Goal: Task Accomplishment & Management: Manage account settings

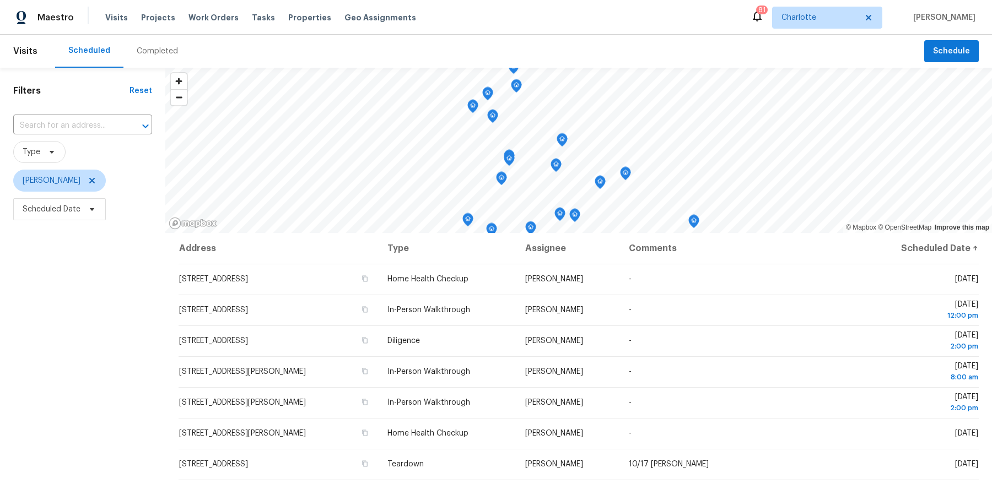
click at [252, 12] on div "Tasks" at bounding box center [263, 18] width 23 height 12
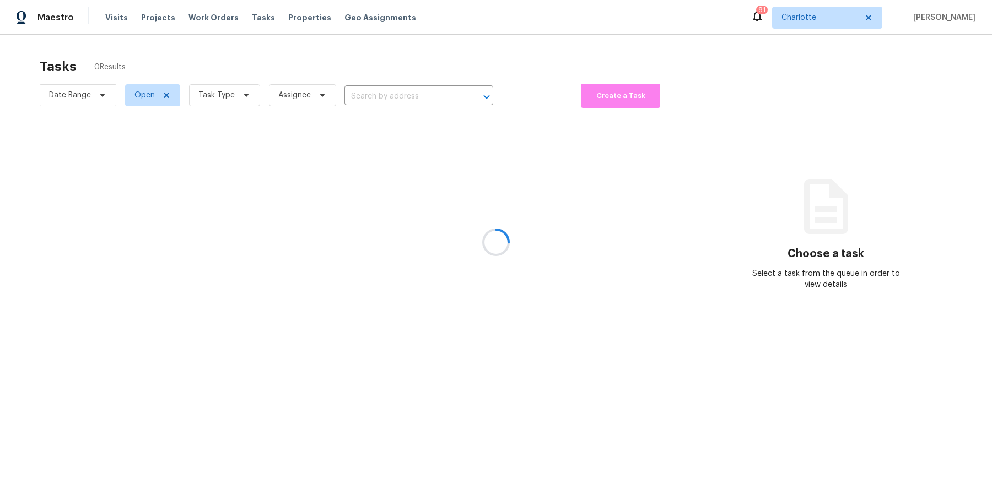
click at [246, 18] on div at bounding box center [496, 242] width 992 height 484
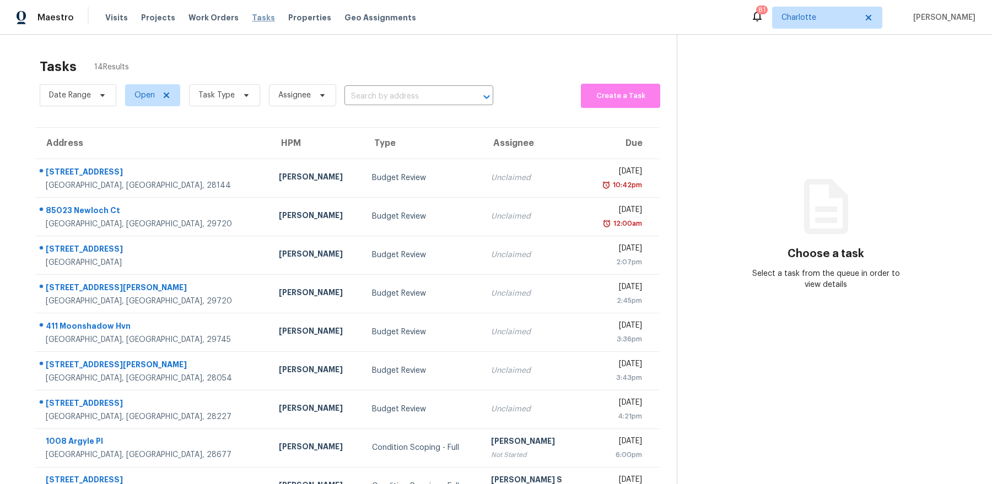
click at [252, 18] on span "Tasks" at bounding box center [263, 18] width 23 height 8
click at [253, 14] on span "Tasks" at bounding box center [263, 18] width 23 height 8
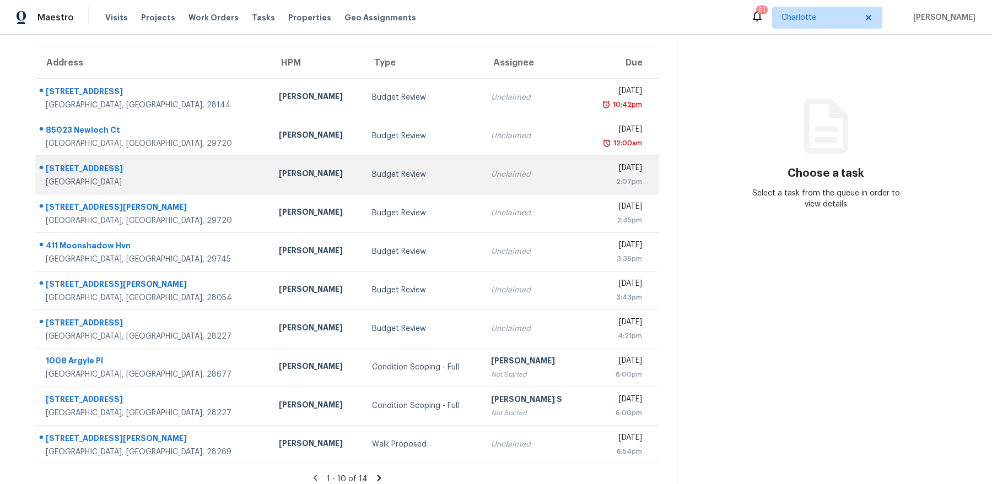
scroll to position [89, 0]
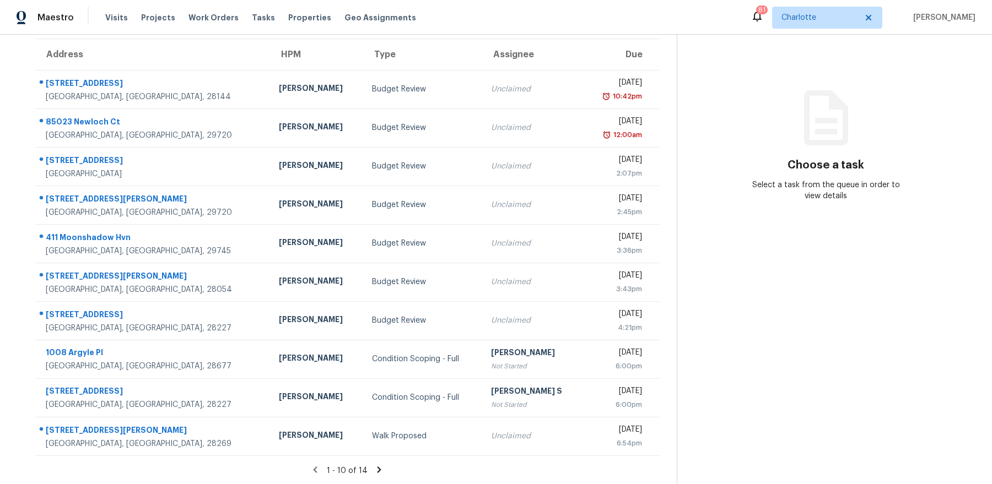
click at [379, 474] on div "1 - 10 of 14" at bounding box center [347, 471] width 659 height 12
click at [379, 468] on icon at bounding box center [379, 470] width 10 height 10
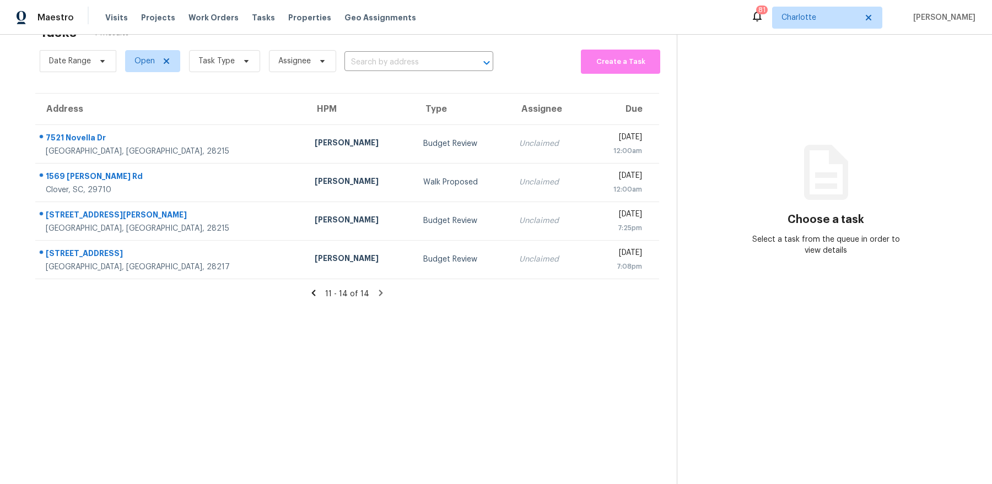
click at [318, 293] on icon at bounding box center [314, 293] width 10 height 10
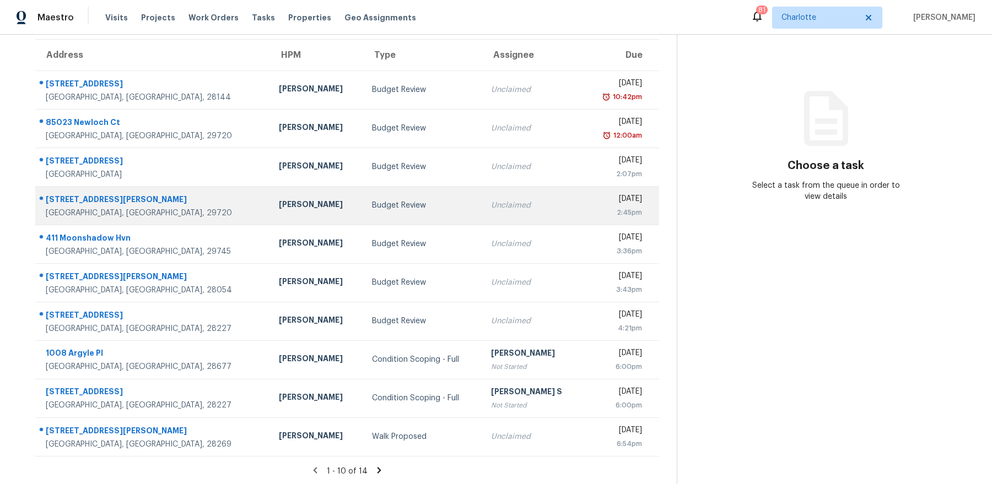
scroll to position [89, 0]
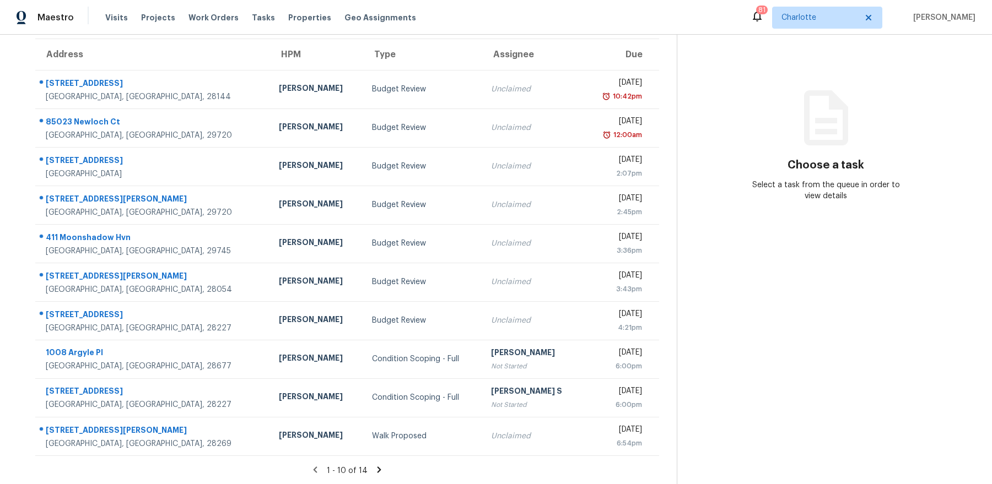
click at [381, 470] on icon at bounding box center [379, 470] width 10 height 10
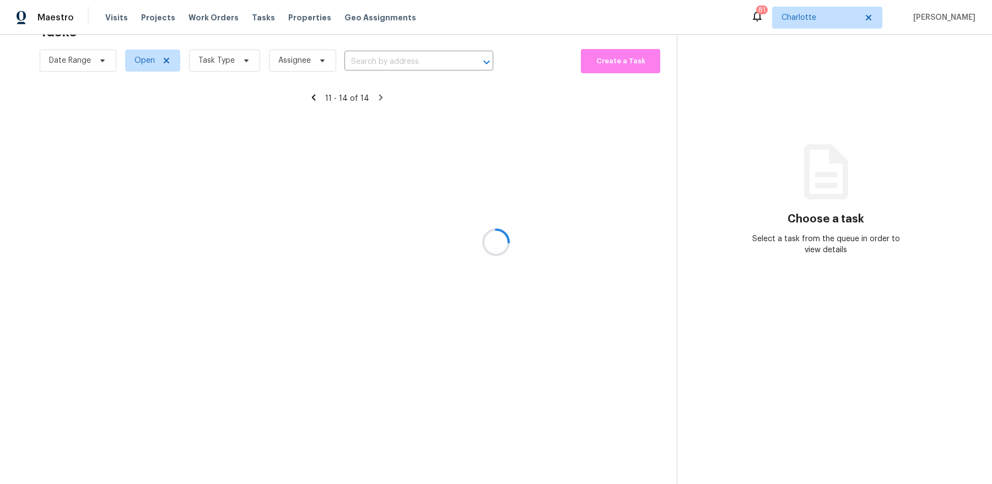
scroll to position [34, 0]
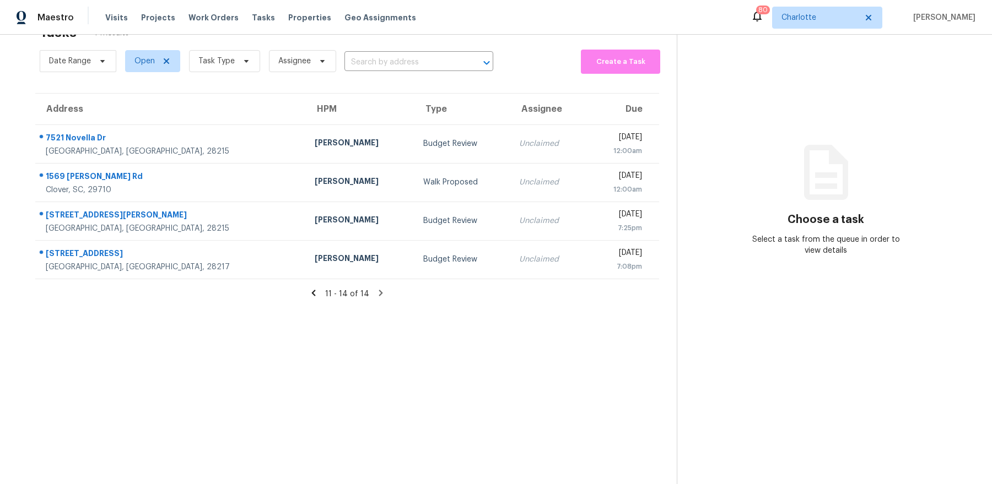
click at [315, 291] on icon at bounding box center [314, 293] width 4 height 6
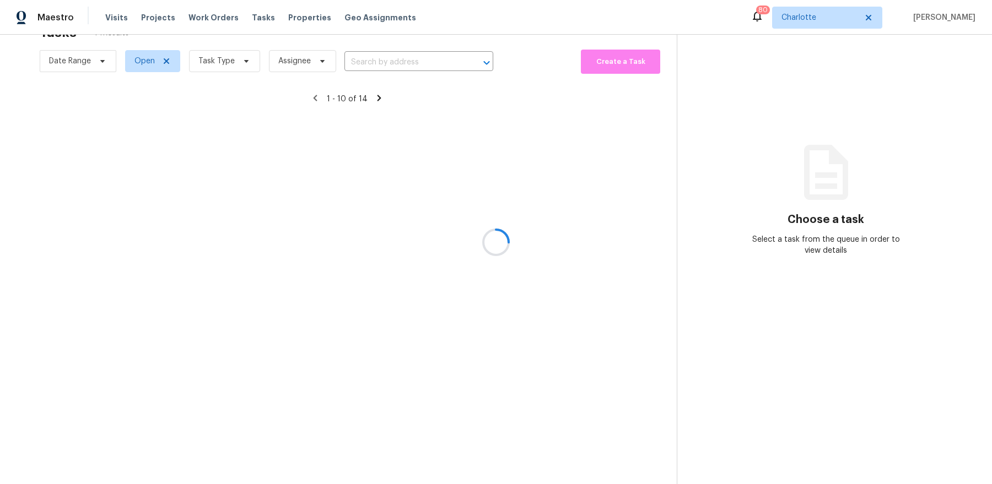
scroll to position [89, 0]
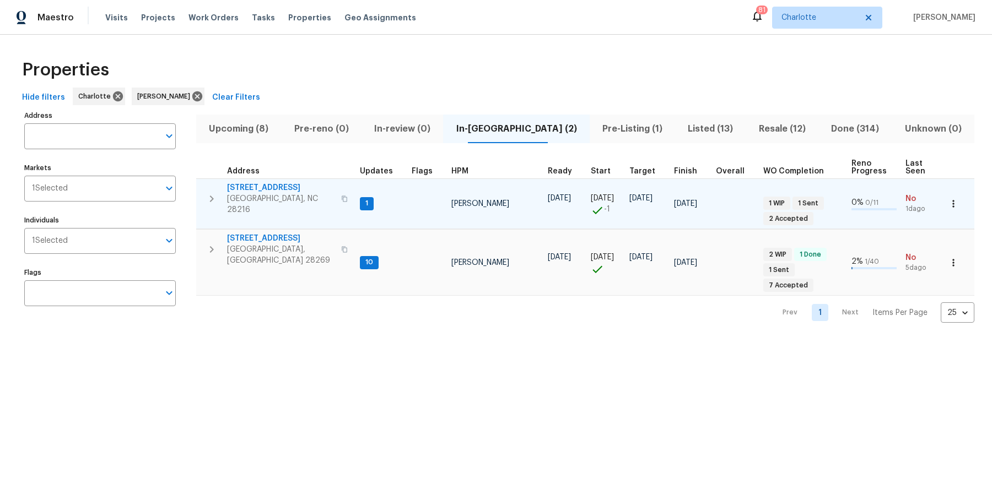
click at [283, 185] on span "1326 Majestic Meadow Dr" at bounding box center [280, 187] width 107 height 11
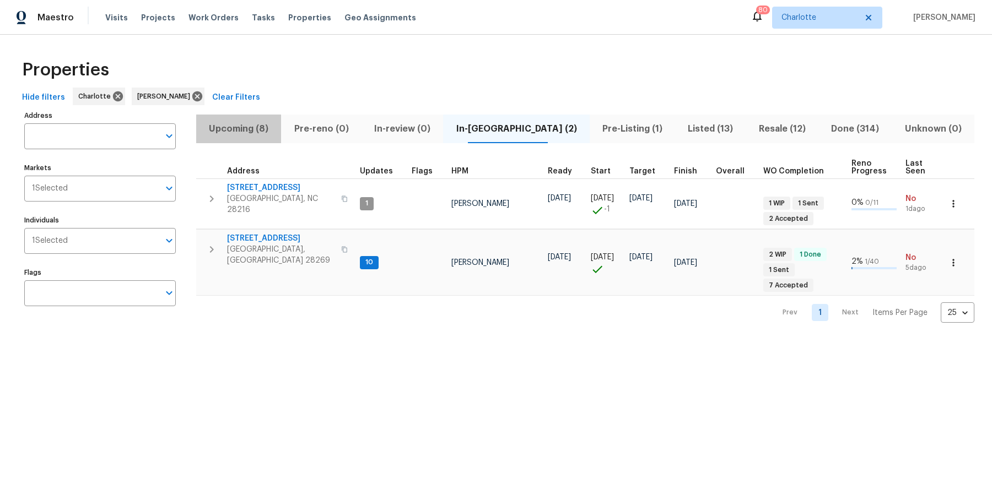
click at [241, 128] on span "Upcoming (8)" at bounding box center [239, 128] width 72 height 15
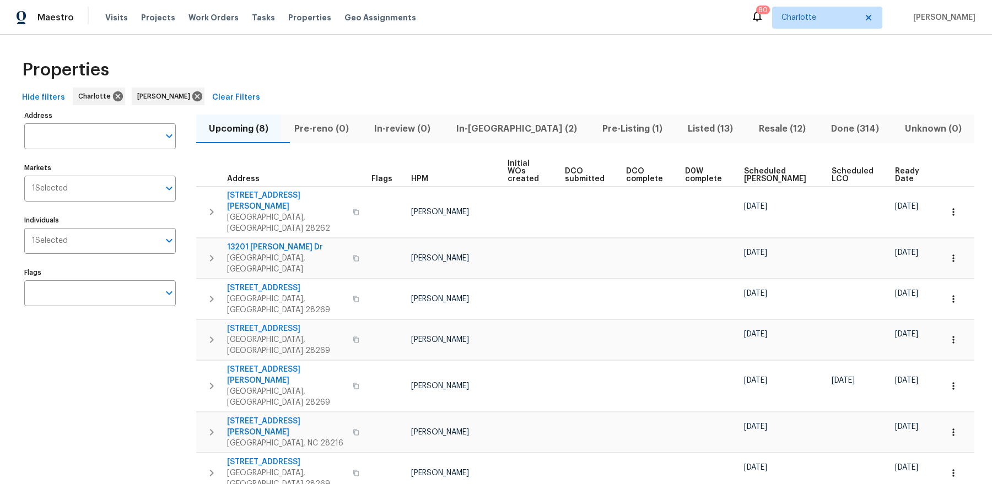
click at [899, 174] on span "Ready Date" at bounding box center [909, 175] width 28 height 15
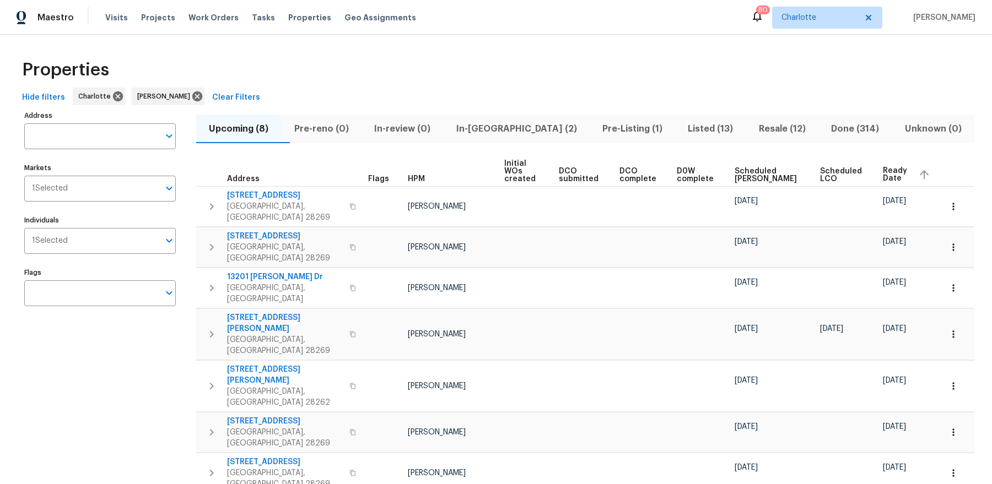
click at [608, 125] on span "Pre-Listing (1)" at bounding box center [632, 128] width 72 height 15
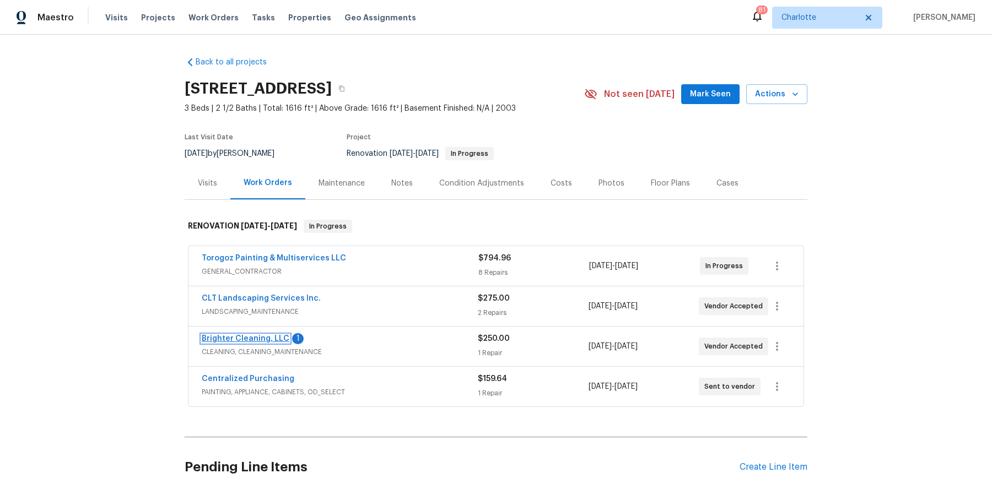
click at [254, 336] on link "Brighter Cleaning, LLC" at bounding box center [246, 339] width 88 height 8
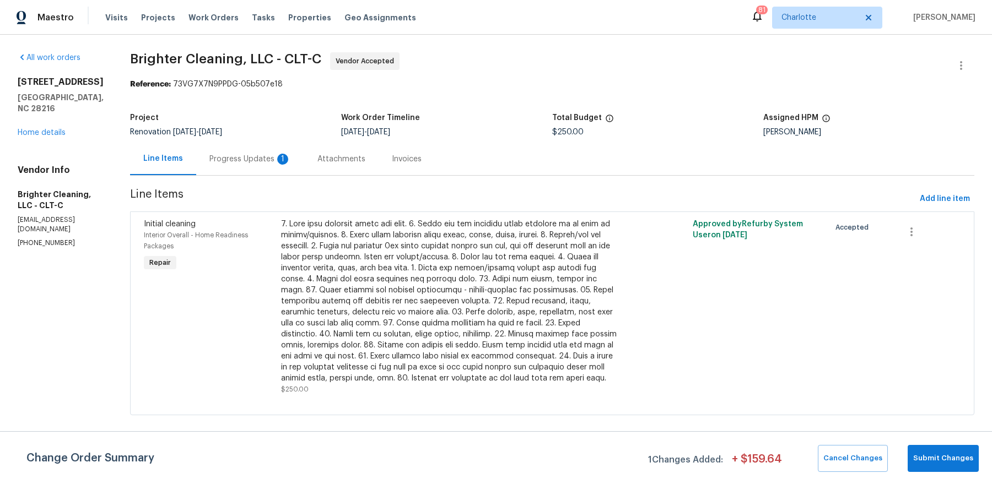
click at [224, 163] on div "Progress Updates 1" at bounding box center [250, 159] width 82 height 11
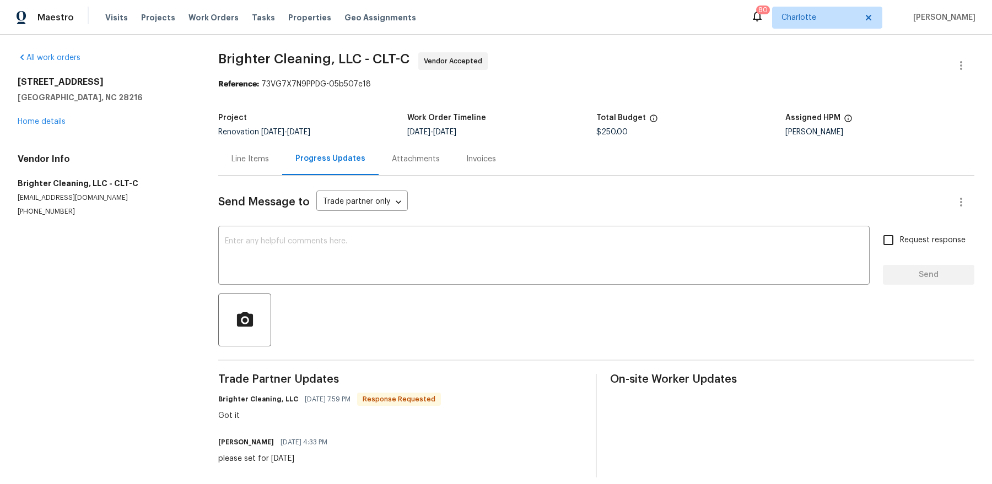
click at [344, 221] on div "Send Message to Trade partner only Trade partner only ​ x ​ Request response Se…" at bounding box center [596, 327] width 756 height 302
click at [333, 243] on textarea at bounding box center [544, 256] width 638 height 39
paste textarea "door code for the front door - 6909"
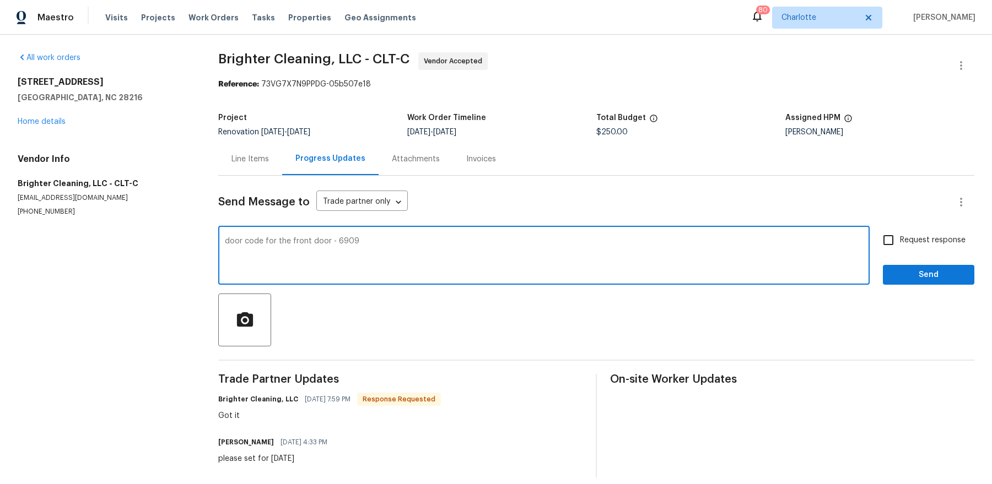
type textarea "door code for the front door - 6909"
click at [947, 236] on span "Request response" at bounding box center [933, 241] width 66 height 12
click at [900, 236] on input "Request response" at bounding box center [888, 240] width 23 height 23
checkbox input "true"
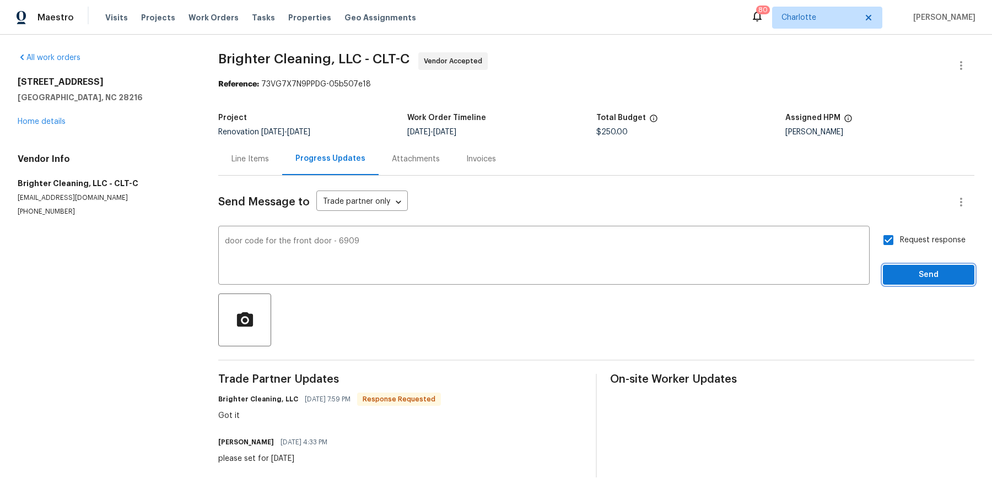
click at [932, 269] on span "Send" at bounding box center [929, 275] width 74 height 14
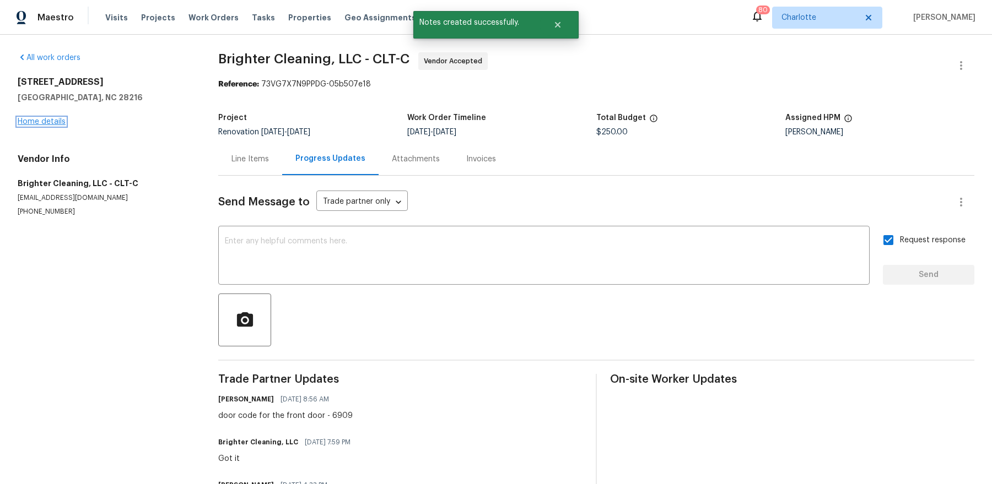
click at [50, 118] on link "Home details" at bounding box center [42, 122] width 48 height 8
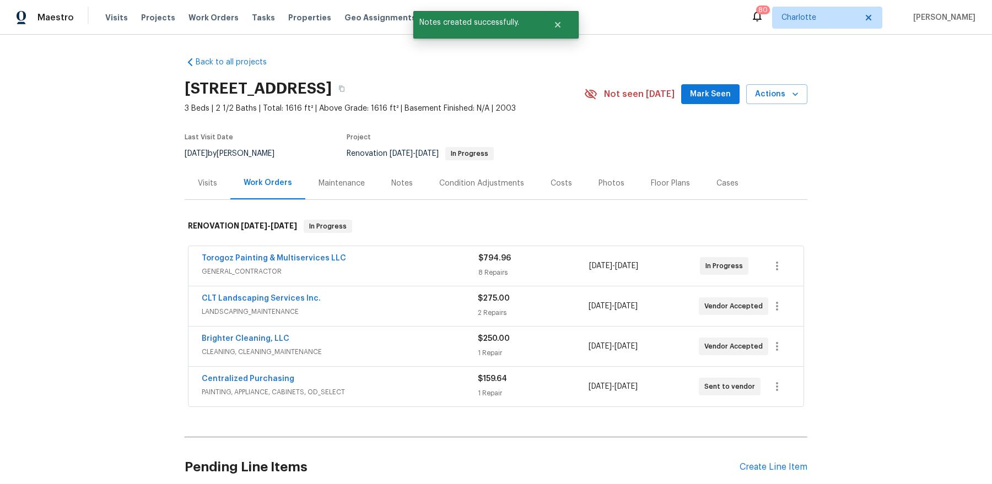
click at [288, 253] on span "Torogoz Painting & Multiservices LLC" at bounding box center [274, 258] width 144 height 11
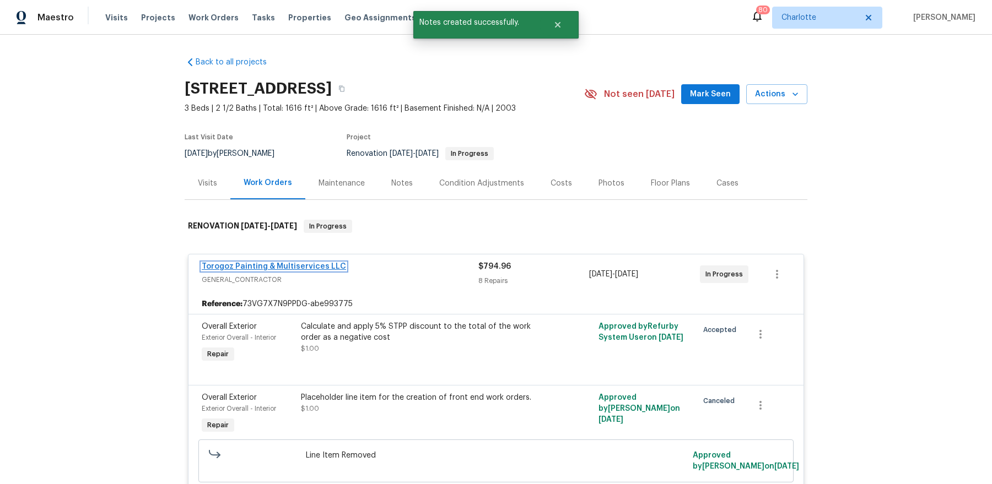
click at [275, 267] on link "Torogoz Painting & Multiservices LLC" at bounding box center [274, 267] width 144 height 8
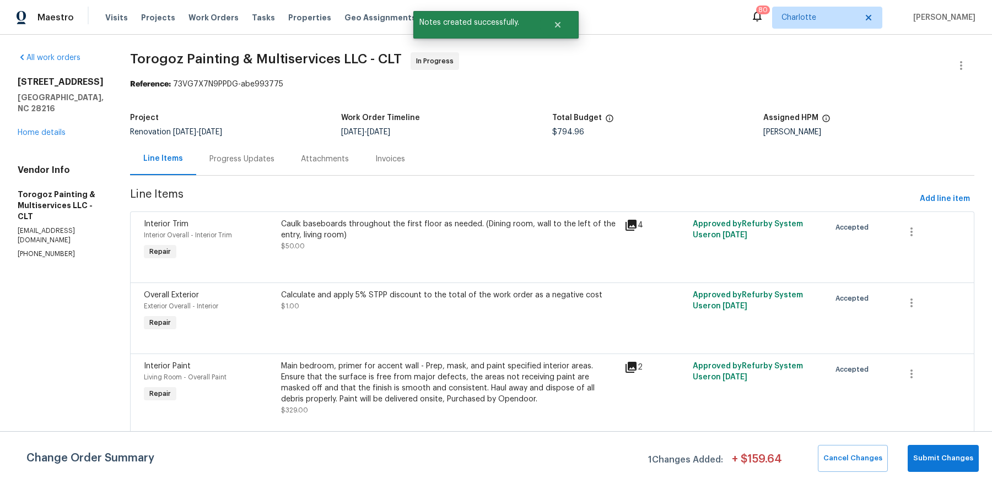
click at [260, 163] on div "Progress Updates" at bounding box center [241, 159] width 65 height 11
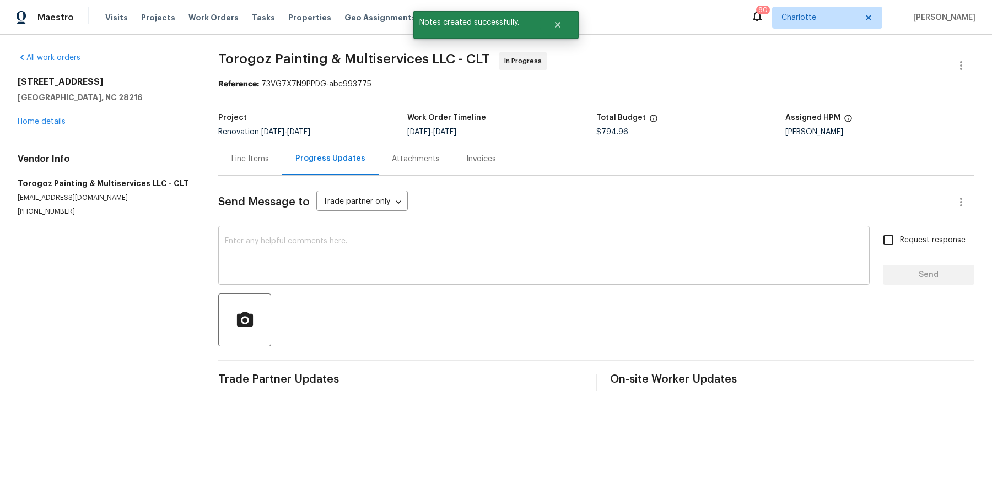
click at [264, 256] on textarea at bounding box center [544, 256] width 638 height 39
paste textarea "door code for the front door - 6909"
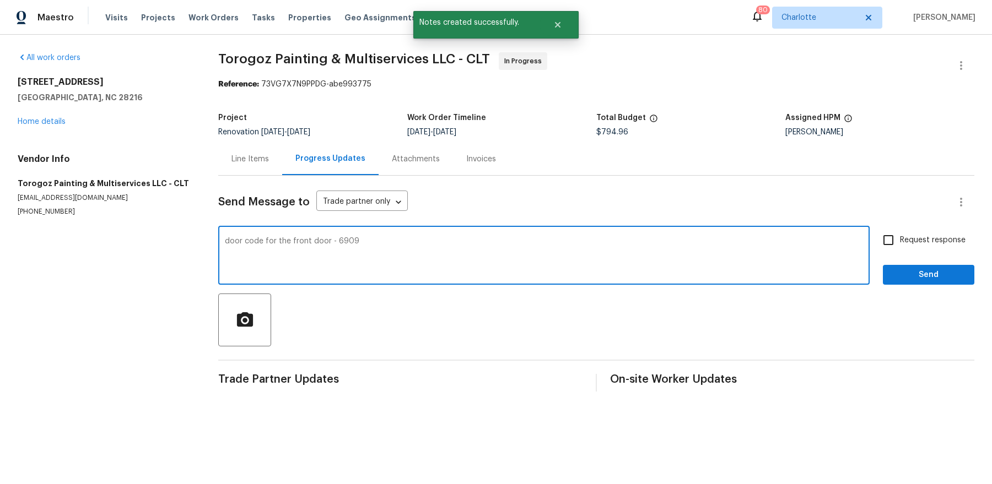
type textarea "door code for the front door - 6909"
click at [903, 244] on span "Request response" at bounding box center [933, 241] width 66 height 12
click at [900, 244] on input "Request response" at bounding box center [888, 240] width 23 height 23
checkbox input "true"
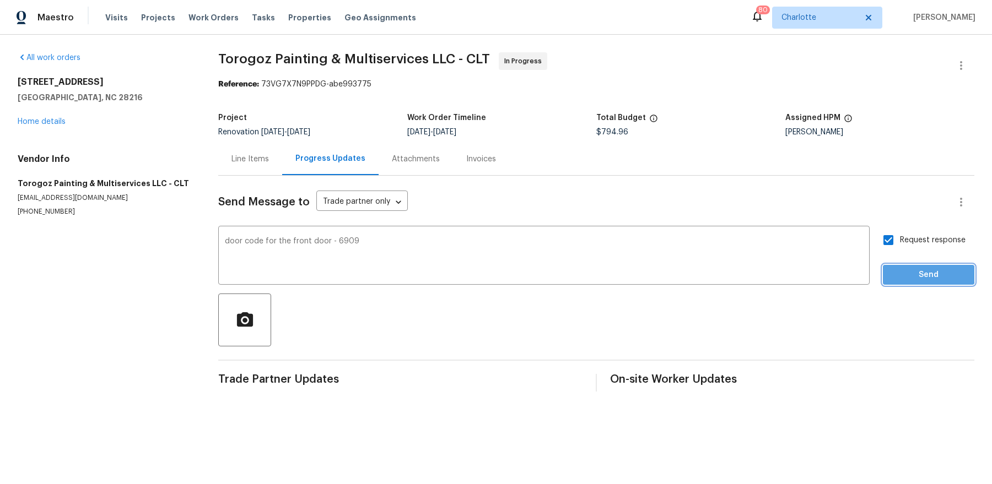
click at [903, 273] on span "Send" at bounding box center [929, 275] width 74 height 14
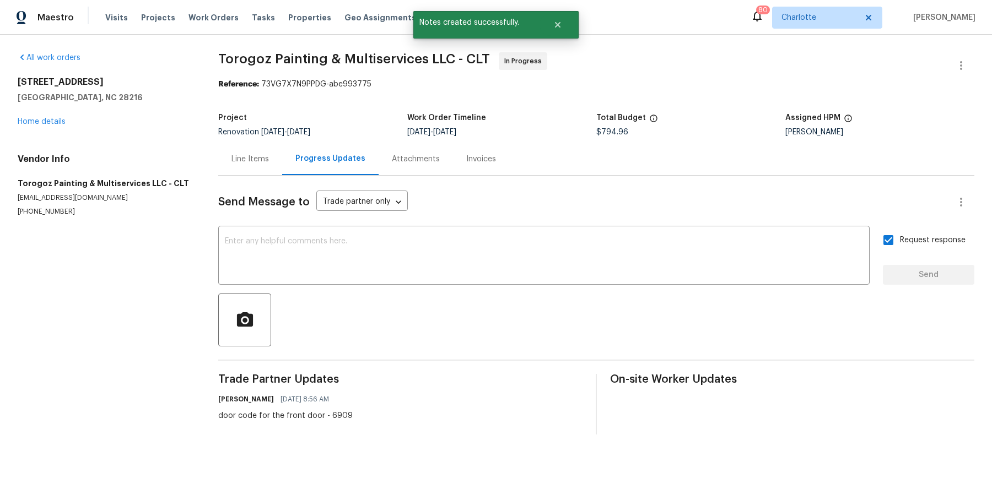
click at [48, 115] on div "1326 Majestic Meadow Dr Charlotte, NC 28216 Home details" at bounding box center [105, 102] width 174 height 51
click at [43, 122] on link "Home details" at bounding box center [42, 122] width 48 height 8
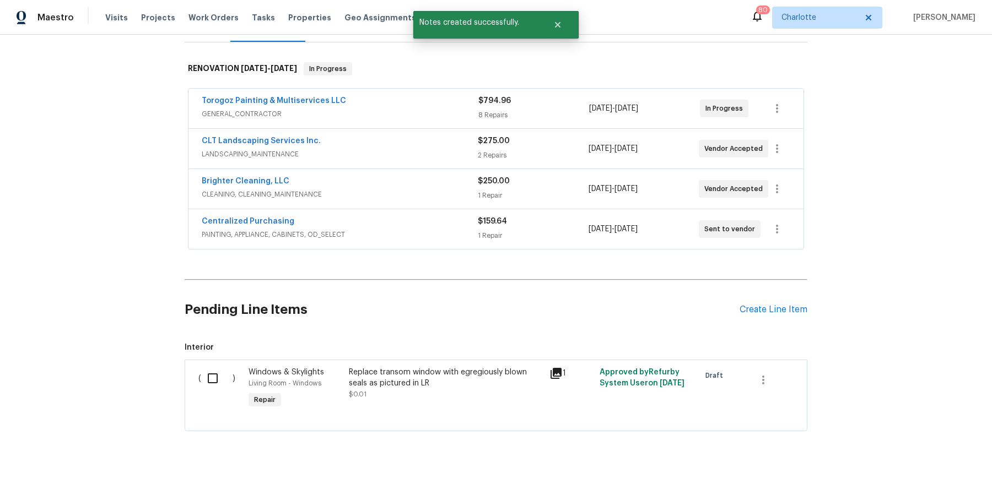
scroll to position [177, 0]
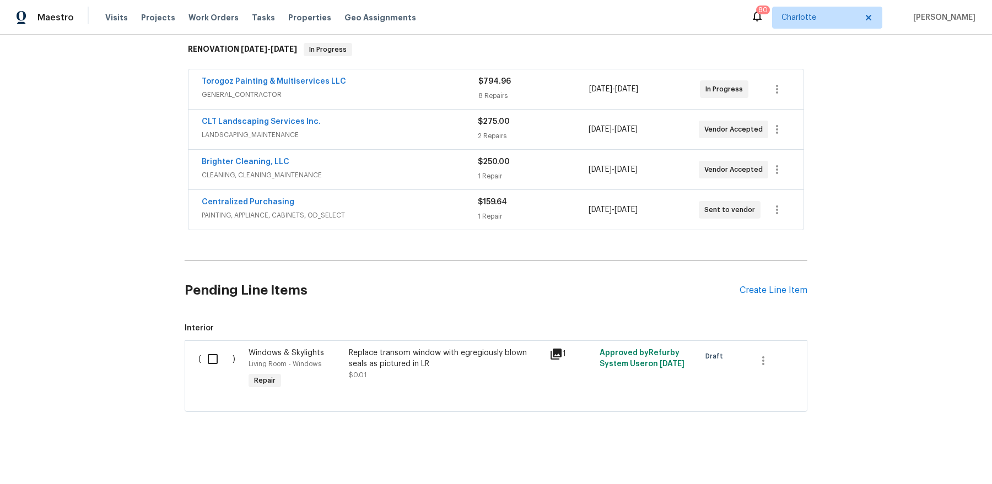
click at [206, 360] on input "checkbox" at bounding box center [216, 359] width 31 height 23
click at [942, 458] on span "Create Work Order" at bounding box center [928, 457] width 73 height 14
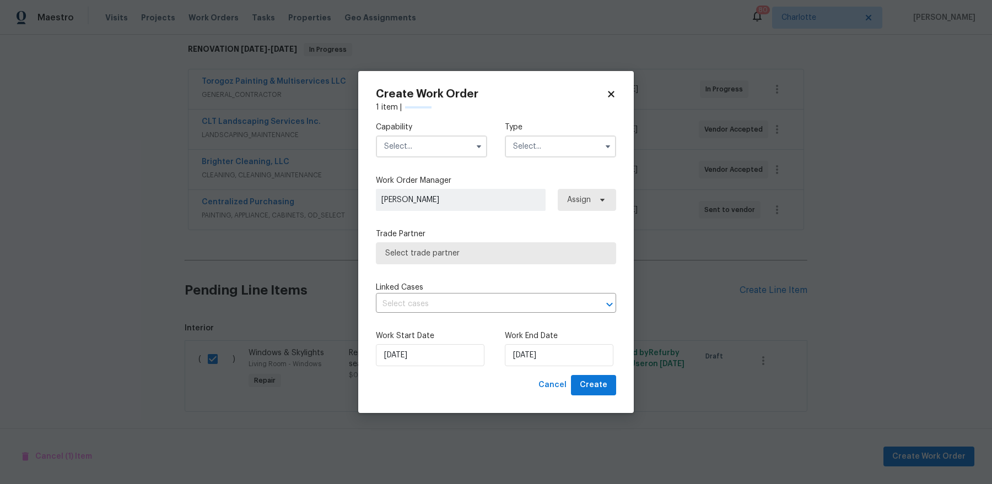
checkbox input "false"
click at [416, 139] on input "text" at bounding box center [431, 147] width 111 height 22
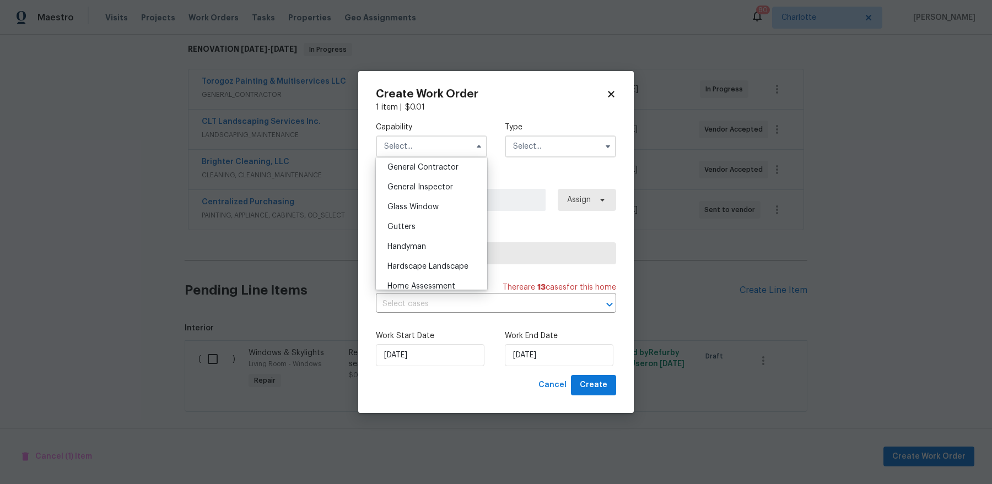
scroll to position [528, 0]
click at [417, 209] on span "Glass Window" at bounding box center [412, 209] width 51 height 8
type input "Glass Window"
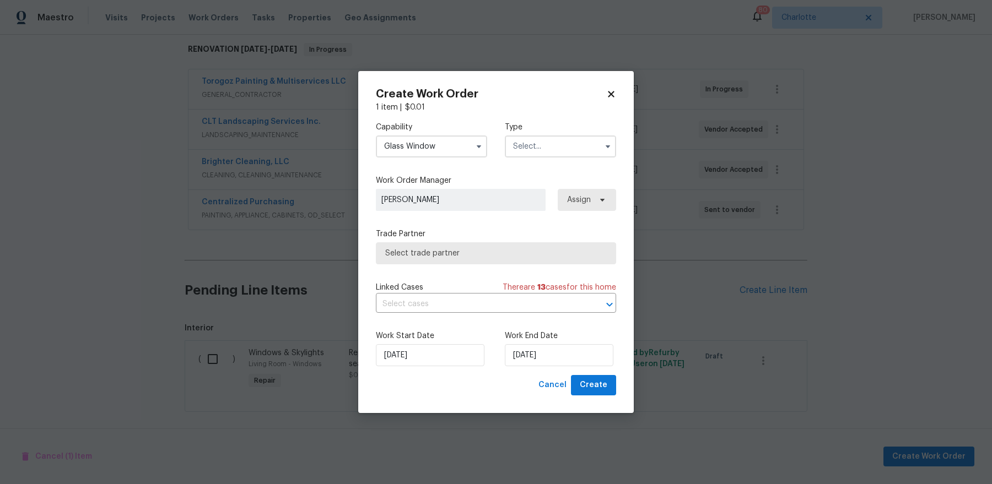
click at [539, 145] on input "text" at bounding box center [560, 147] width 111 height 22
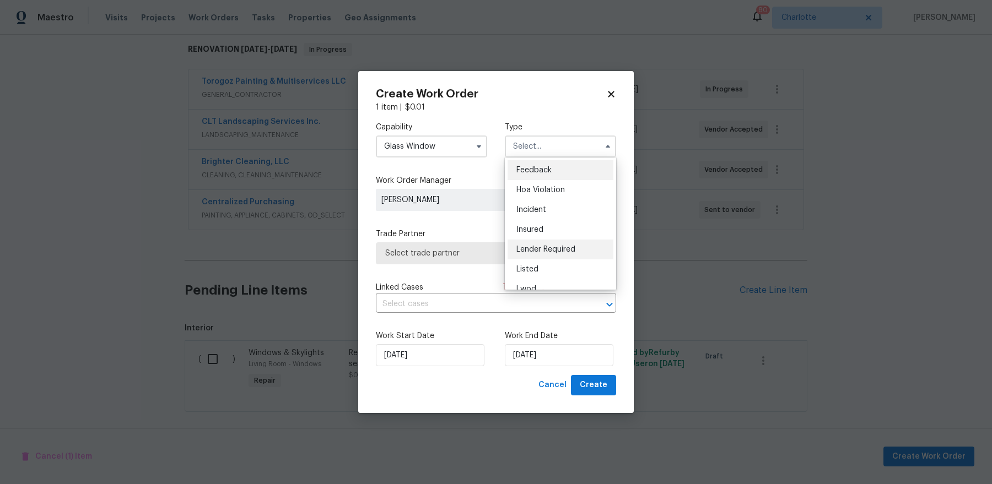
scroll to position [131, 0]
click at [548, 218] on span "Renovation" at bounding box center [536, 218] width 41 height 8
type input "Renovation"
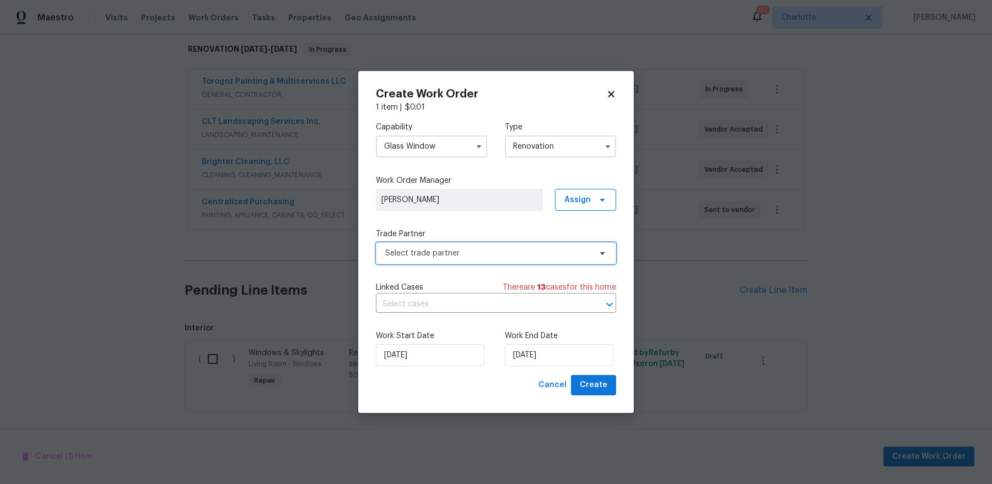
click at [539, 253] on span "Select trade partner" at bounding box center [488, 253] width 206 height 11
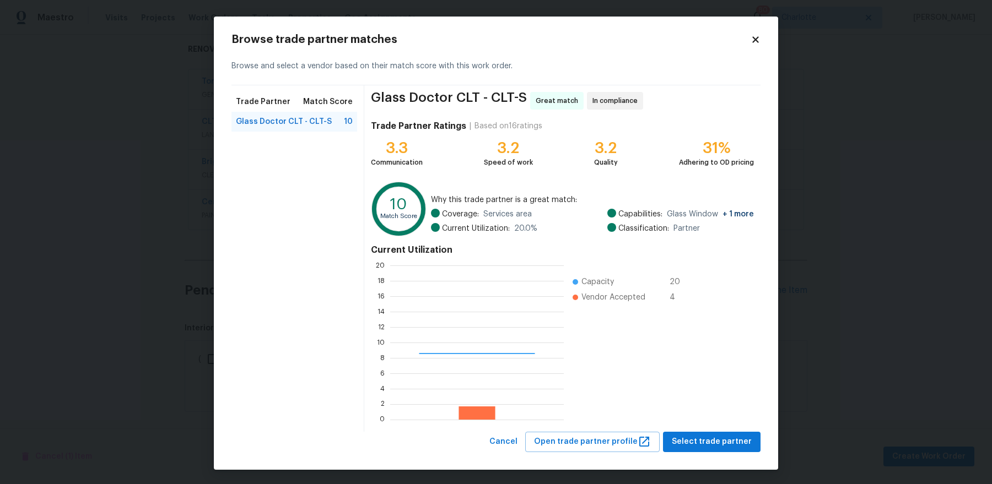
scroll to position [154, 174]
click at [706, 438] on span "Select trade partner" at bounding box center [712, 442] width 80 height 14
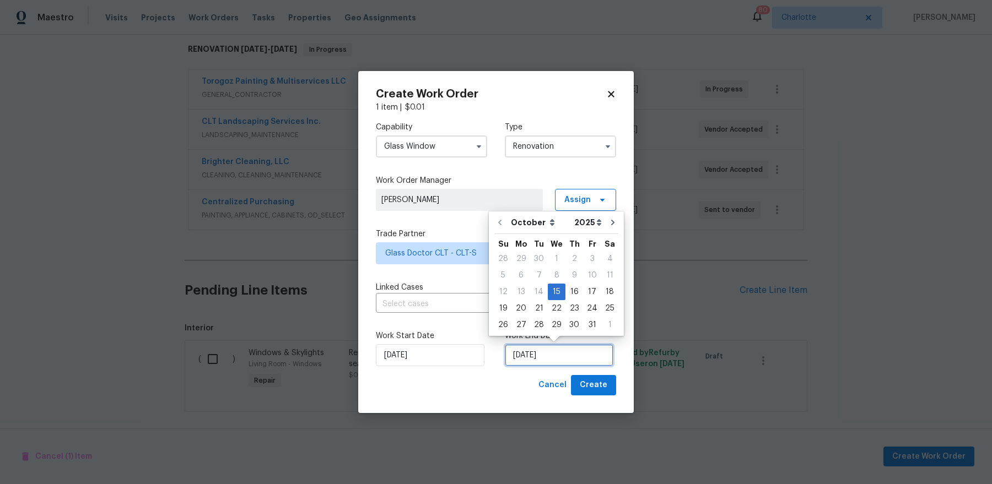
click at [561, 350] on input "10/15/2025" at bounding box center [559, 355] width 109 height 22
click at [583, 309] on div "24" at bounding box center [592, 308] width 18 height 15
type input "10/24/2025"
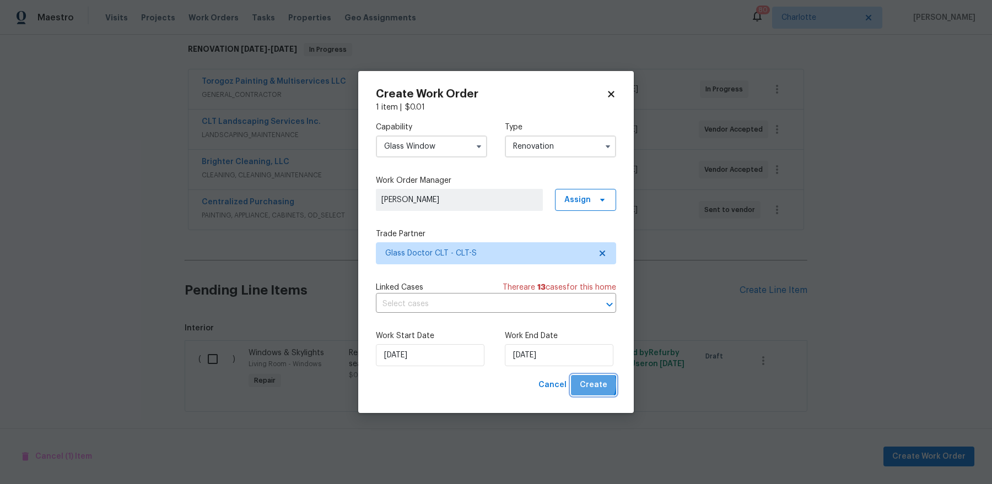
click at [589, 384] on span "Create" at bounding box center [594, 386] width 28 height 14
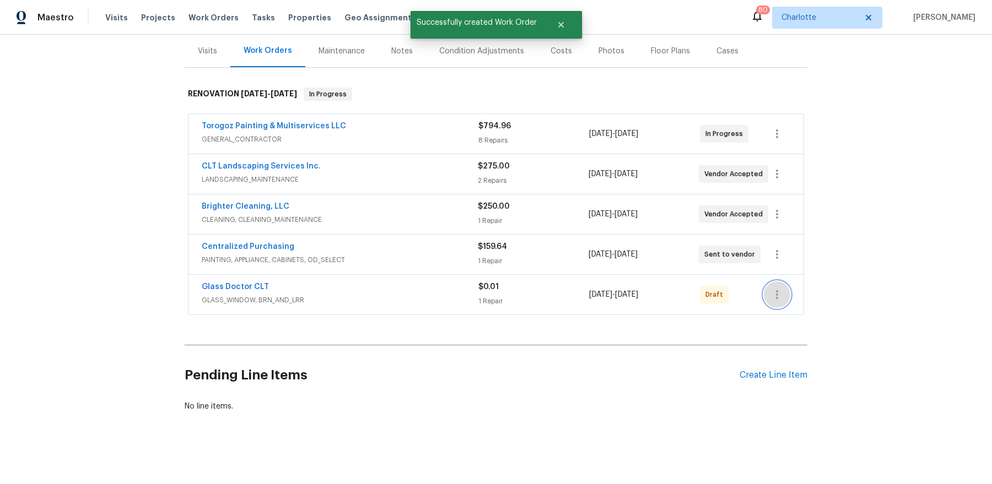
click at [772, 295] on icon "button" at bounding box center [776, 294] width 13 height 13
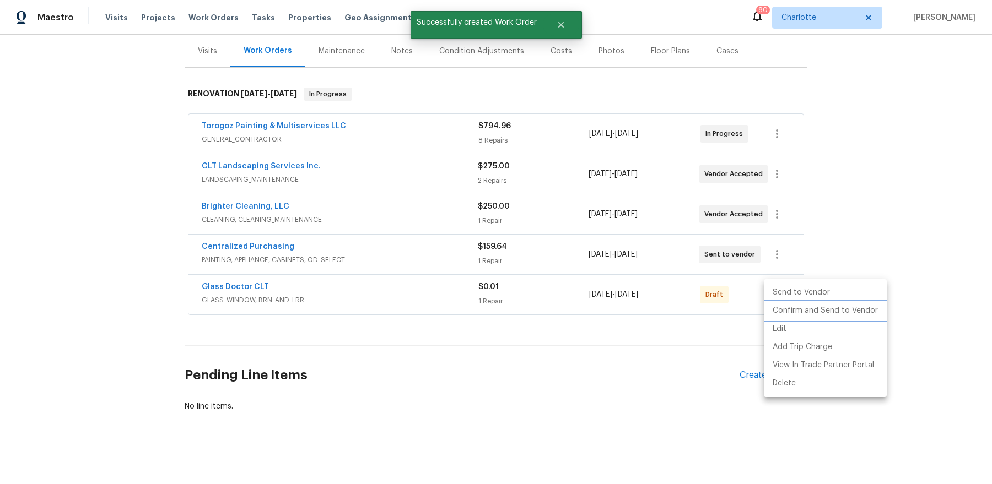
click at [786, 309] on li "Confirm and Send to Vendor" at bounding box center [825, 311] width 123 height 18
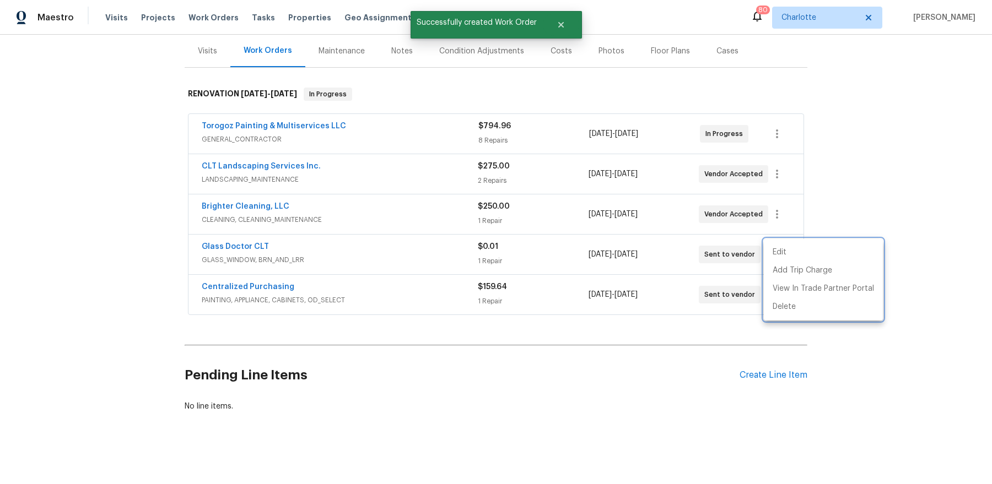
click at [413, 312] on div at bounding box center [496, 242] width 992 height 484
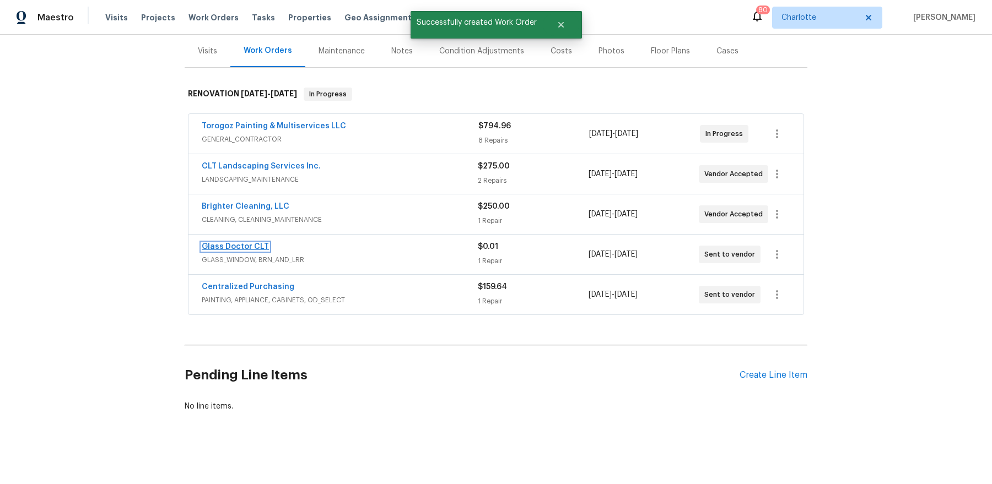
click at [248, 244] on link "Glass Doctor CLT" at bounding box center [235, 247] width 67 height 8
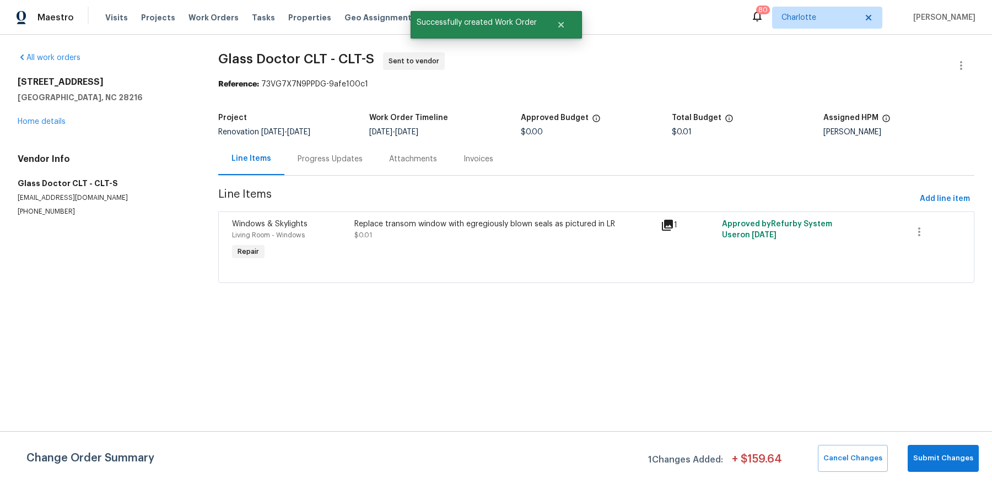
click at [332, 161] on div "Progress Updates" at bounding box center [330, 159] width 65 height 11
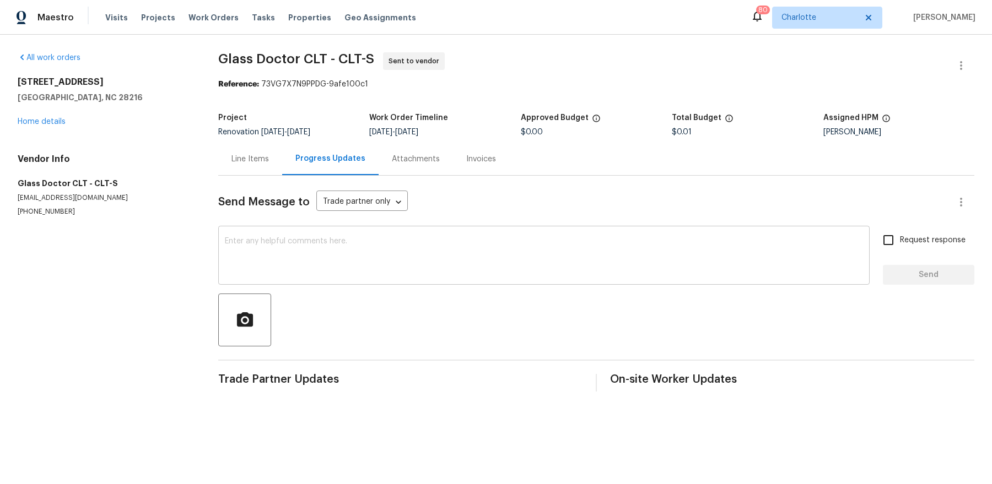
click at [361, 255] on textarea at bounding box center [544, 256] width 638 height 39
paste textarea "door code for the front door - 6909"
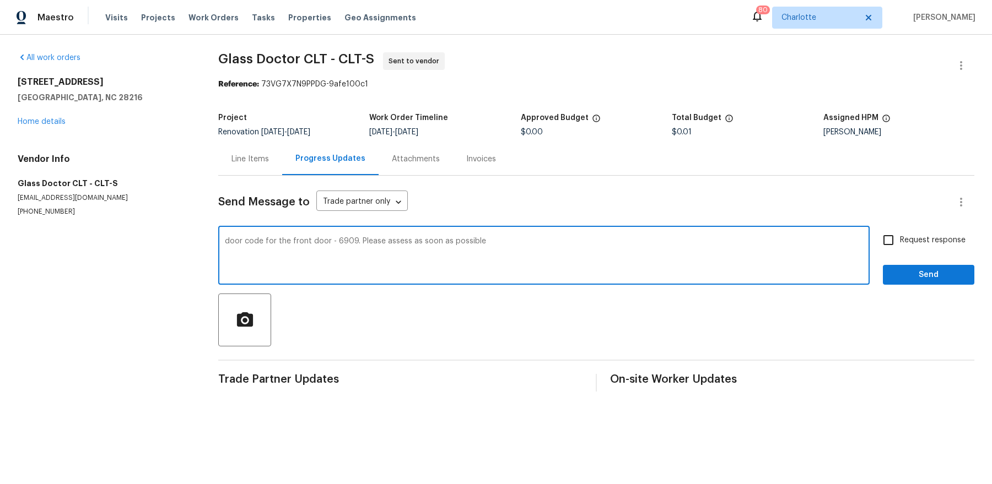
type textarea "door code for the front door - 6909. Please assess as soon as possible"
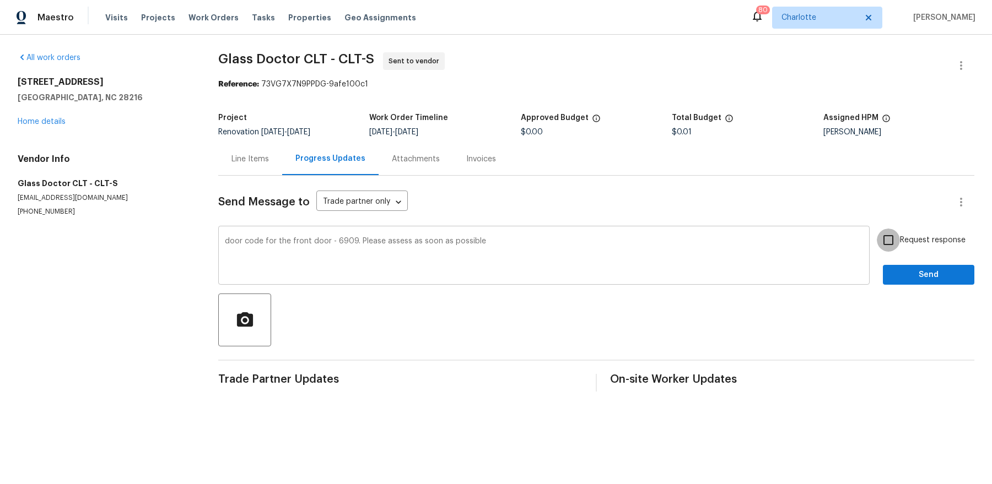
click at [877, 229] on input "Request response" at bounding box center [888, 240] width 23 height 23
checkbox input "true"
click at [883, 265] on button "Send" at bounding box center [928, 275] width 91 height 20
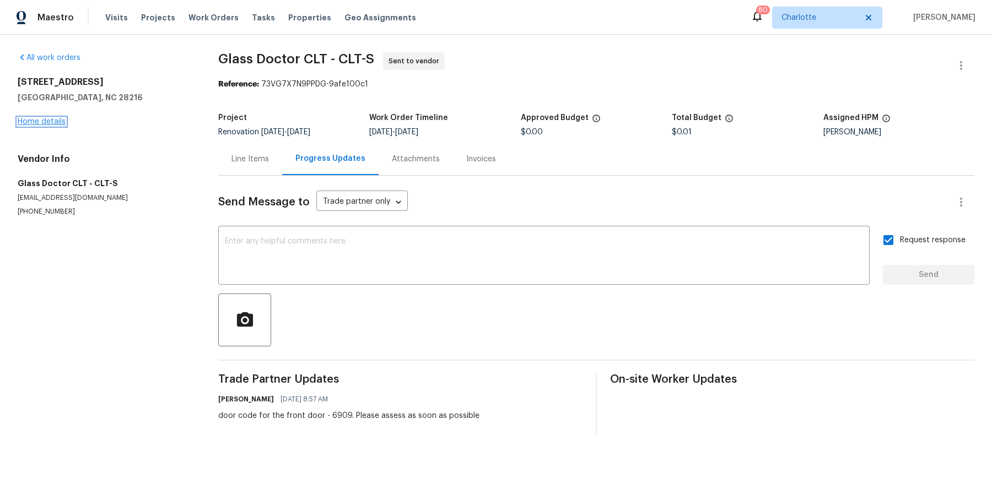
click at [34, 125] on link "Home details" at bounding box center [42, 122] width 48 height 8
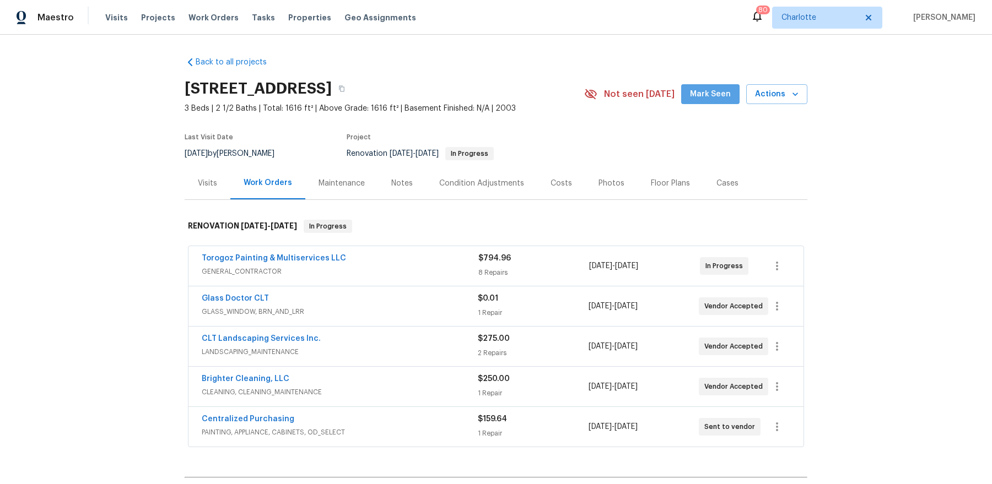
click at [717, 93] on span "Mark Seen" at bounding box center [710, 95] width 41 height 14
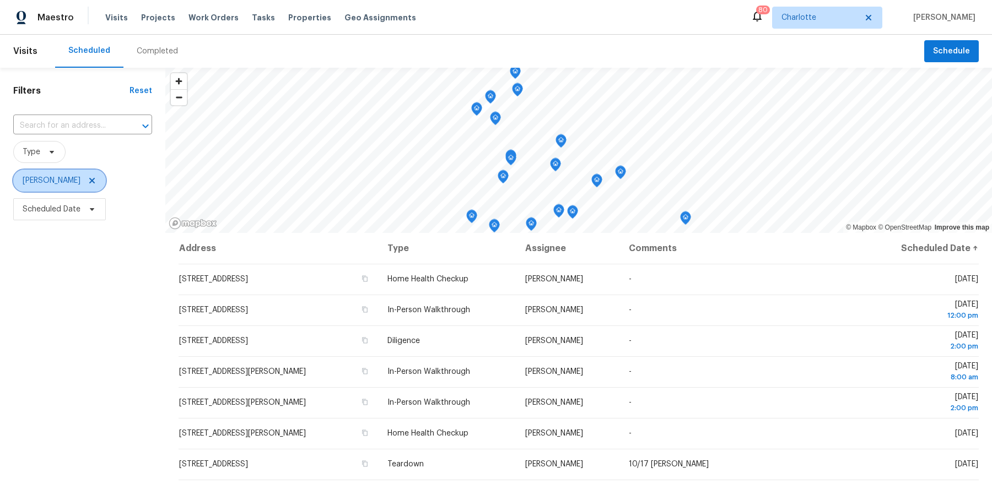
click at [88, 181] on icon at bounding box center [92, 180] width 9 height 9
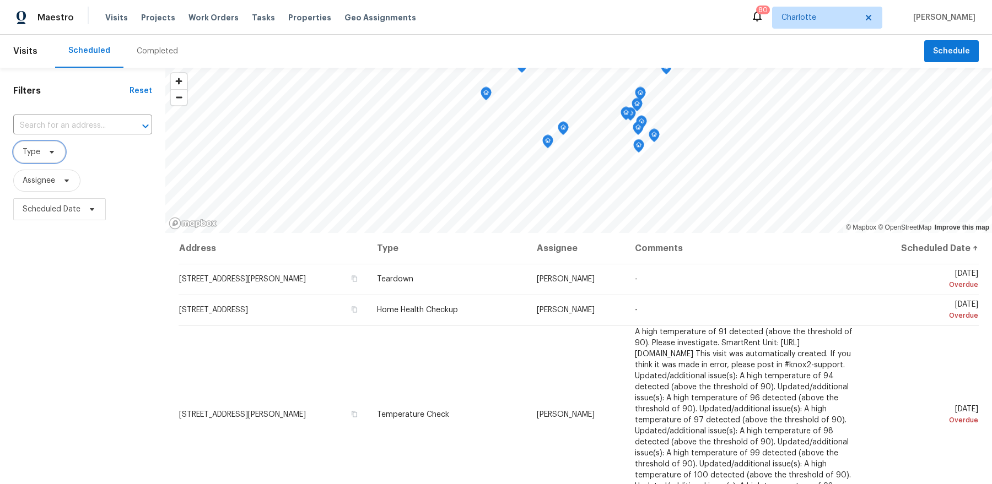
click at [37, 155] on span "Type" at bounding box center [32, 152] width 18 height 11
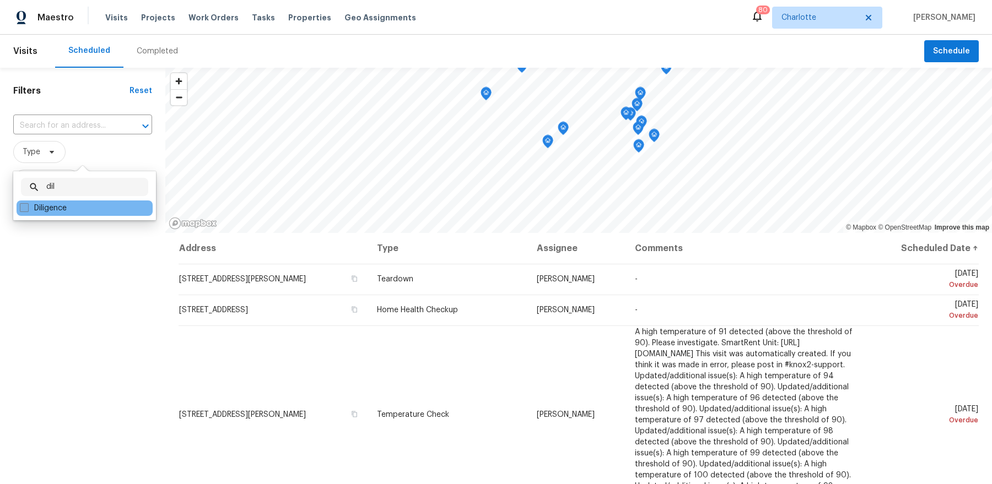
type input "dil"
click at [52, 210] on label "Diligence" at bounding box center [43, 208] width 47 height 11
click at [27, 210] on input "Diligence" at bounding box center [23, 206] width 7 height 7
checkbox input "true"
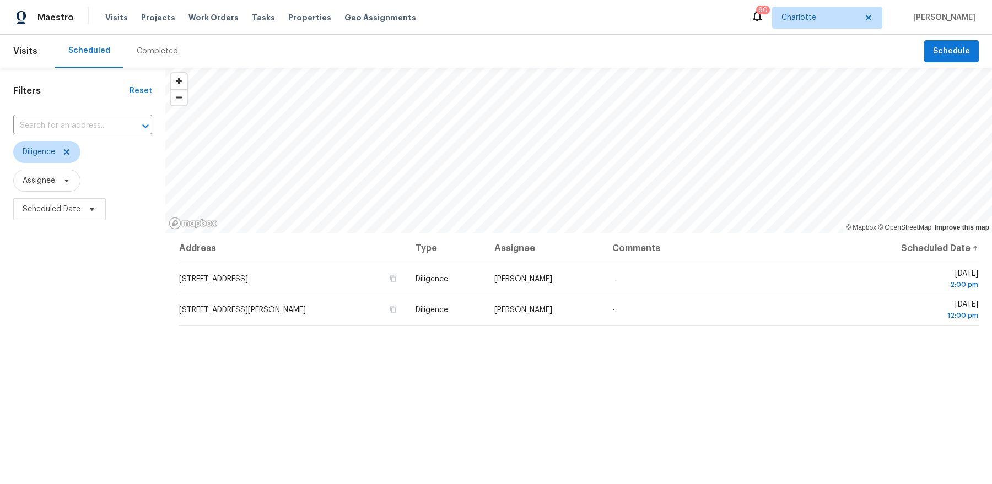
click at [88, 311] on div "Filters Reset ​ Diligence Assignee Scheduled Date" at bounding box center [82, 344] width 165 height 553
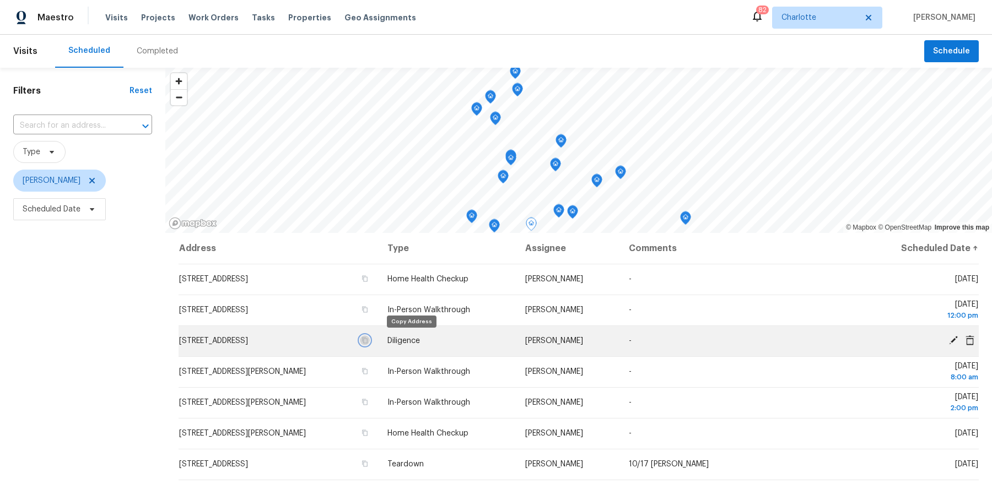
click at [368, 338] on icon "button" at bounding box center [364, 340] width 7 height 7
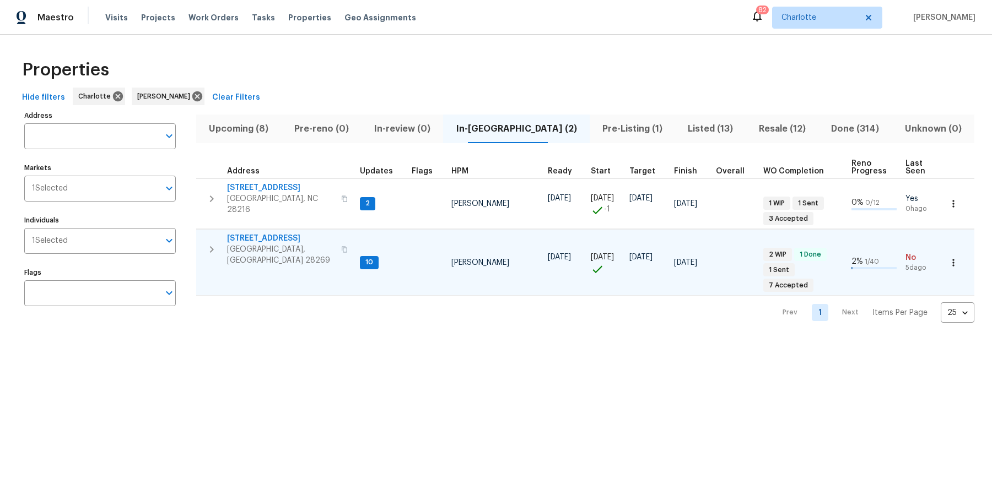
click at [267, 233] on span "[STREET_ADDRESS]" at bounding box center [280, 238] width 107 height 11
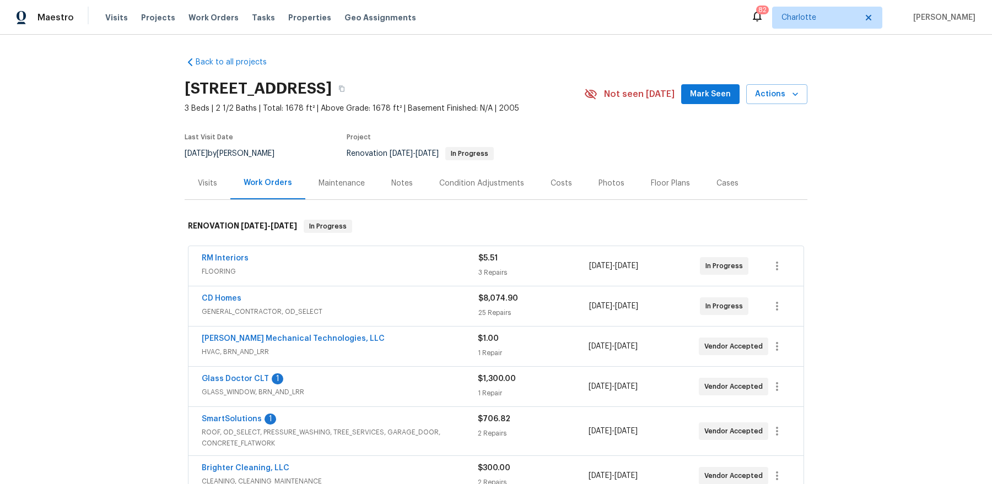
scroll to position [22, 0]
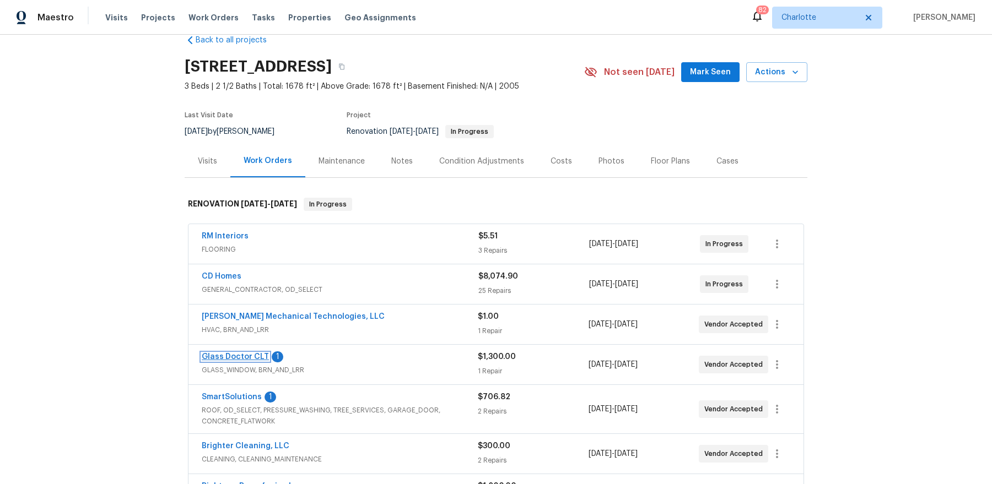
click at [230, 354] on link "Glass Doctor CLT" at bounding box center [235, 357] width 67 height 8
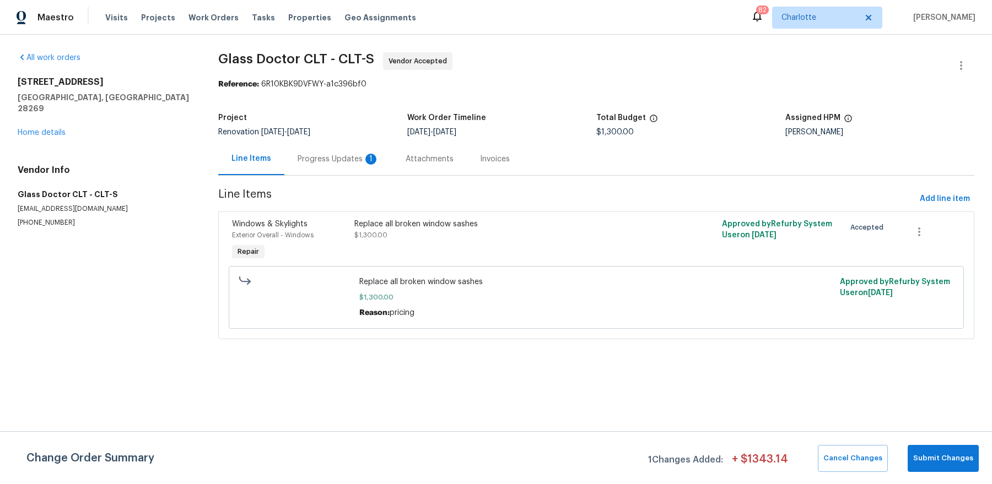
click at [42, 126] on div "[STREET_ADDRESS] Home details" at bounding box center [105, 108] width 174 height 62
click at [52, 129] on link "Home details" at bounding box center [42, 133] width 48 height 8
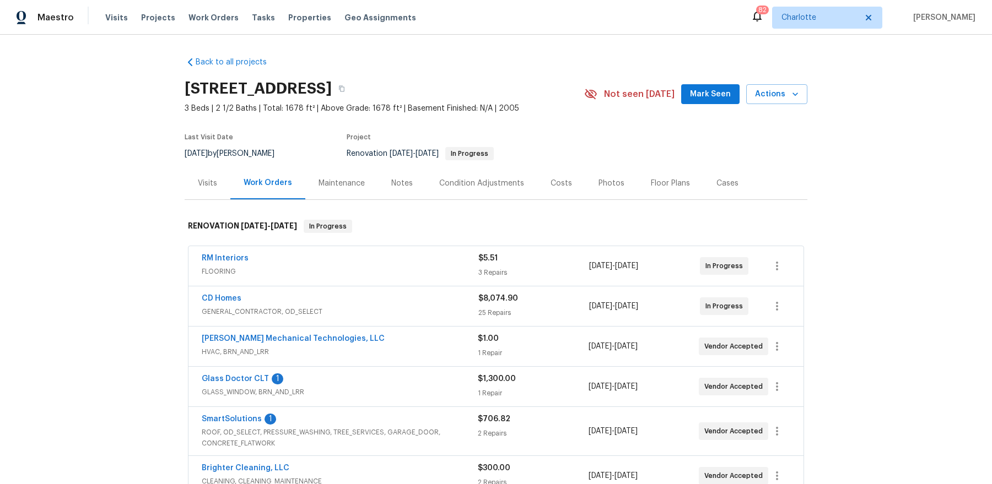
click at [401, 194] on div "Notes" at bounding box center [402, 183] width 48 height 33
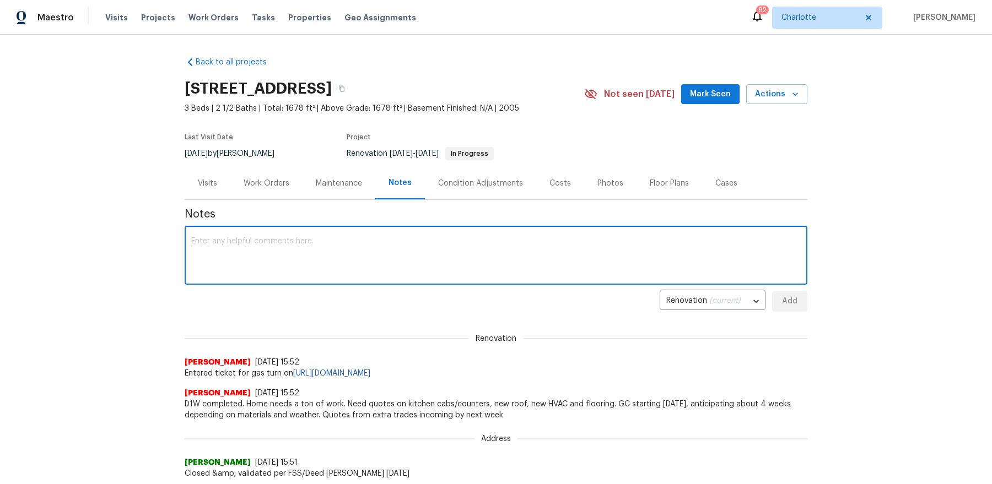
click at [387, 239] on textarea at bounding box center [495, 256] width 609 height 39
type textarea "appliances delivered today"
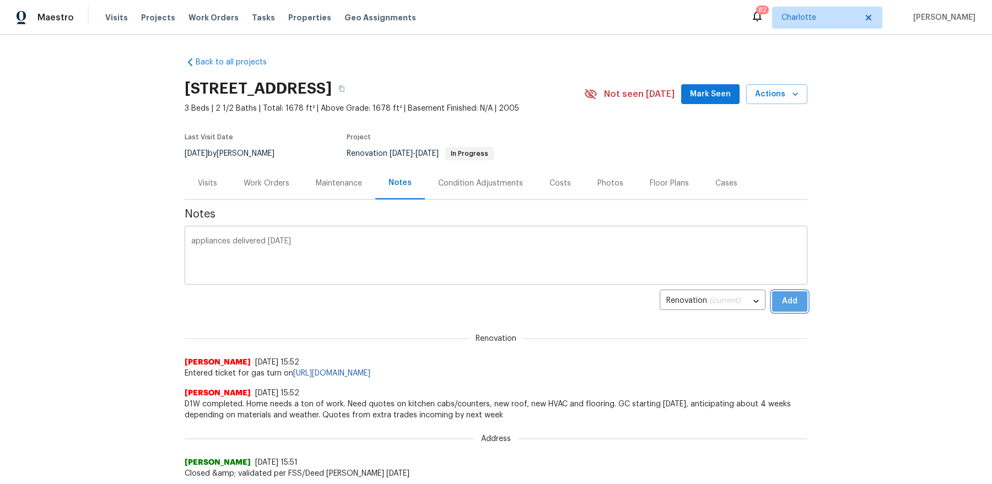
click at [772, 291] on button "Add" at bounding box center [789, 301] width 35 height 20
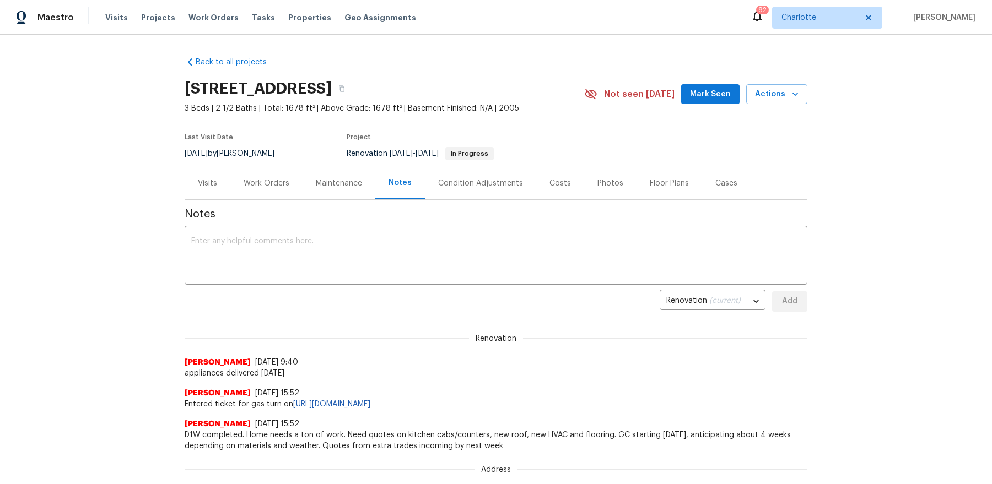
click at [699, 101] on button "Mark Seen" at bounding box center [710, 94] width 58 height 20
